Goal: Information Seeking & Learning: Check status

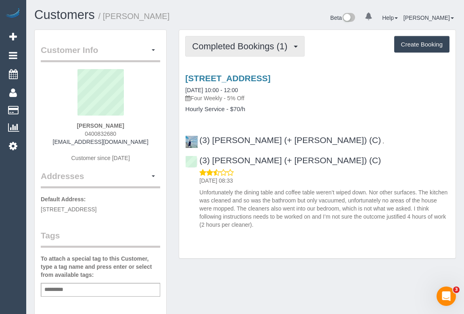
click at [237, 46] on span "Completed Bookings (1)" at bounding box center [241, 46] width 99 height 10
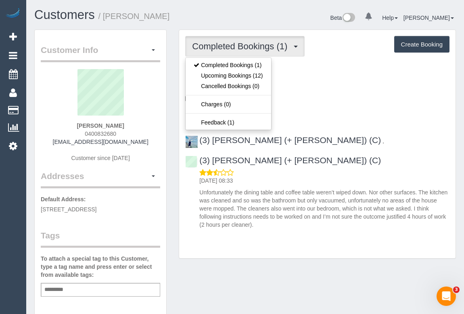
click at [324, 113] on div "[STREET_ADDRESS] [DATE] 10:00 - 12:00 Four Weekly - 5% Off Hourly Service - $70…" at bounding box center [317, 149] width 276 height 165
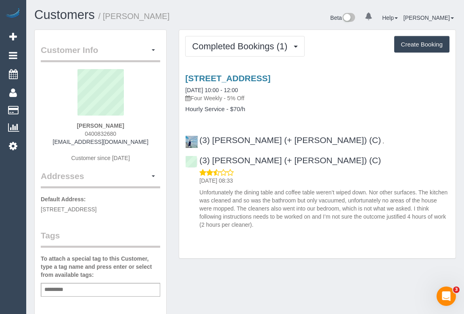
drag, startPoint x: 84, startPoint y: 125, endPoint x: 144, endPoint y: 126, distance: 60.5
click at [144, 126] on div "[PERSON_NAME] 0400832680 [EMAIL_ADDRESS][DOMAIN_NAME] Customer since [DATE]" at bounding box center [100, 119] width 119 height 101
copy strong "[PERSON_NAME]"
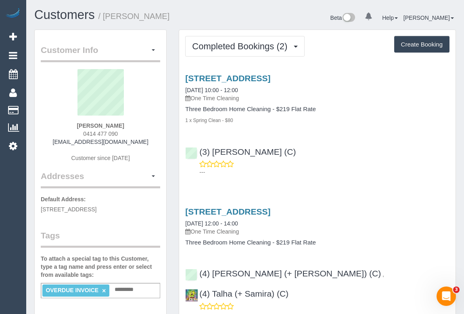
click at [358, 158] on div "(3) [PERSON_NAME] (C) ---" at bounding box center [317, 158] width 276 height 36
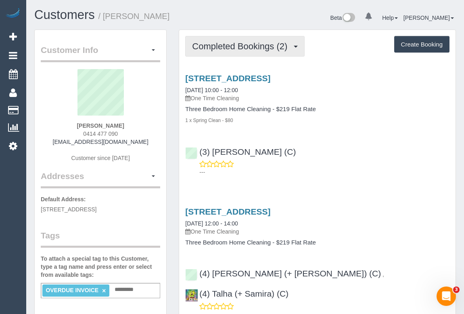
click at [223, 44] on span "Completed Bookings (2)" at bounding box center [241, 46] width 99 height 10
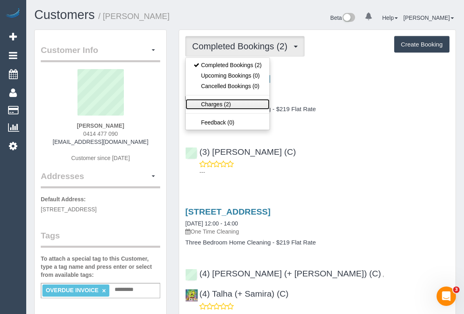
click at [203, 102] on link "Charges (2)" at bounding box center [228, 104] width 84 height 10
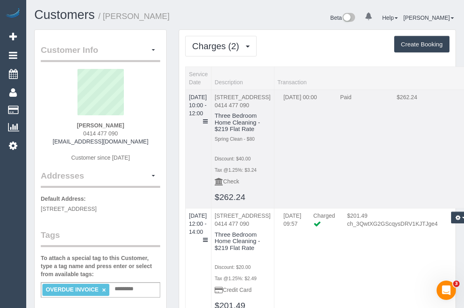
click at [211, 111] on td "[DATE] 10:00 - 12:00" at bounding box center [199, 149] width 26 height 119
click at [208, 119] on icon at bounding box center [205, 122] width 5 height 6
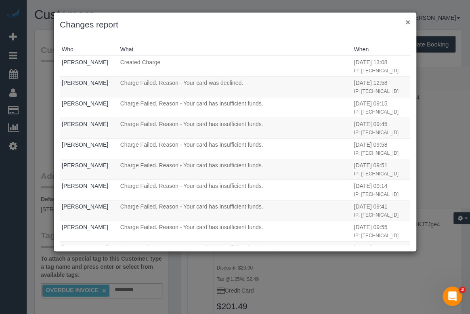
click at [405, 24] on button "×" at bounding box center [407, 22] width 5 height 8
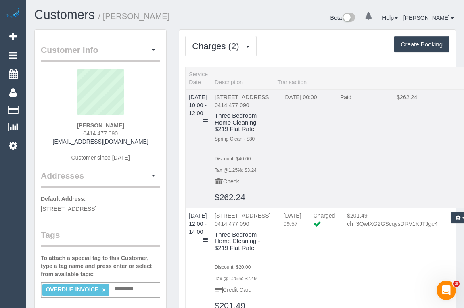
click at [307, 209] on td "27/08/2025 00:00 Paid $262.24" at bounding box center [376, 149] width 205 height 119
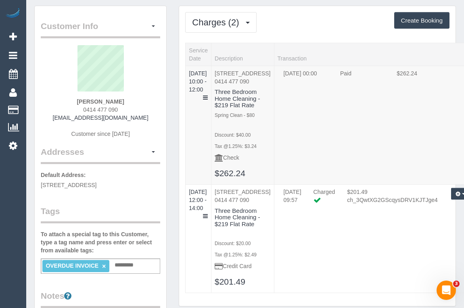
scroll to position [36, 0]
